Goal: Transaction & Acquisition: Obtain resource

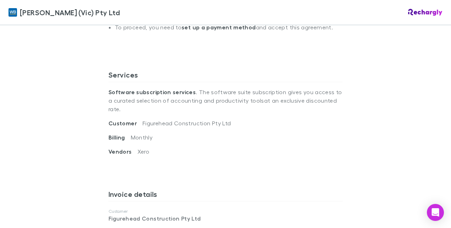
scroll to position [354, 0]
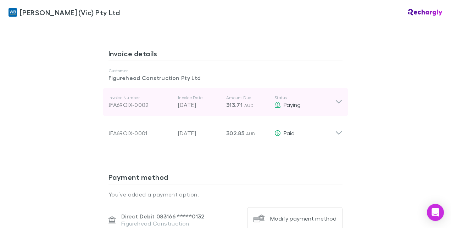
click at [336, 98] on icon at bounding box center [338, 102] width 7 height 9
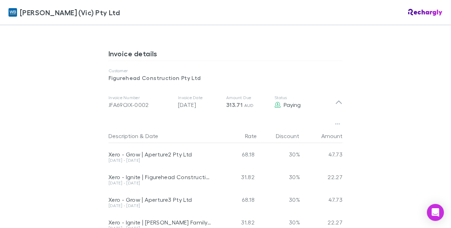
scroll to position [390, 0]
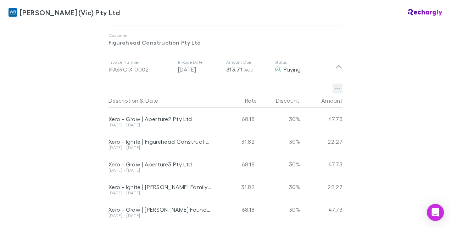
click at [335, 84] on button "button" at bounding box center [337, 89] width 10 height 10
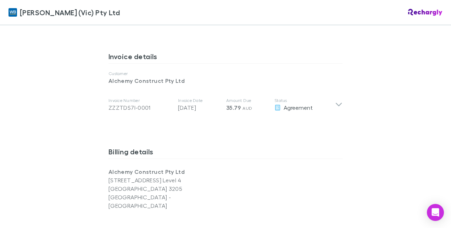
scroll to position [354, 0]
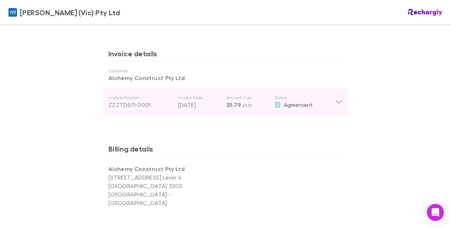
click at [335, 98] on icon at bounding box center [338, 102] width 7 height 9
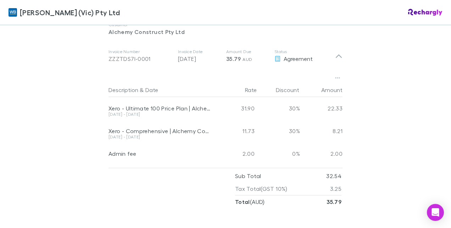
scroll to position [390, 0]
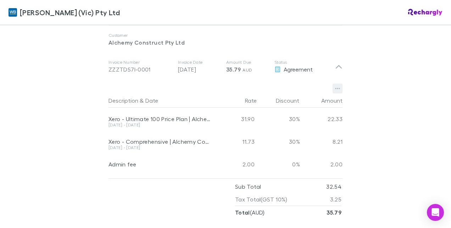
click at [336, 88] on icon "button" at bounding box center [337, 88] width 5 height 1
click at [312, 92] on p "Download PDF" at bounding box center [291, 93] width 86 height 9
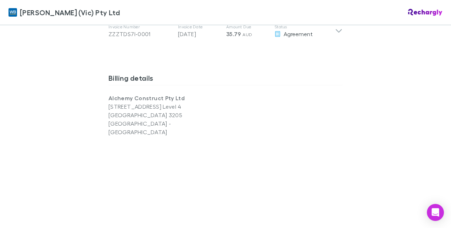
scroll to position [354, 0]
